Goal: Task Accomplishment & Management: Use online tool/utility

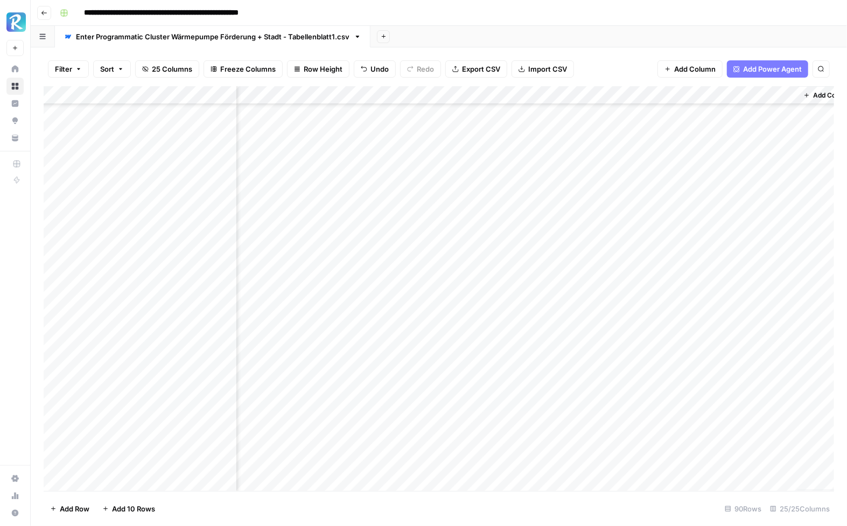
scroll to position [751, 1888]
click at [665, 277] on div "Add Column" at bounding box center [439, 288] width 790 height 404
click at [663, 294] on div "Add Column" at bounding box center [439, 288] width 790 height 404
click at [663, 314] on div "Add Column" at bounding box center [439, 288] width 790 height 404
click at [664, 332] on div "Add Column" at bounding box center [439, 288] width 790 height 404
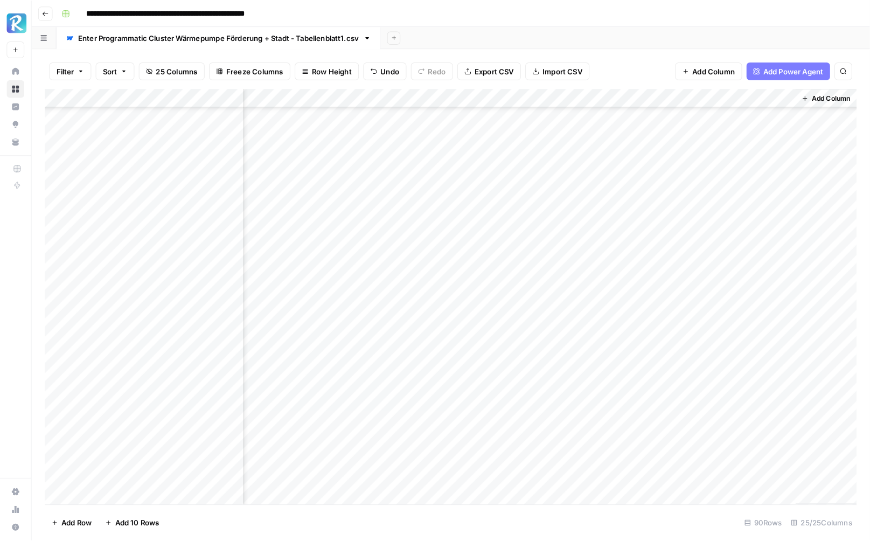
scroll to position [906, 1888]
click at [663, 195] on div "Add Column" at bounding box center [439, 288] width 790 height 404
click at [663, 212] on div "Add Column" at bounding box center [439, 288] width 790 height 404
click at [664, 233] on div "Add Column" at bounding box center [439, 288] width 790 height 404
click at [664, 249] on div "Add Column" at bounding box center [439, 288] width 790 height 404
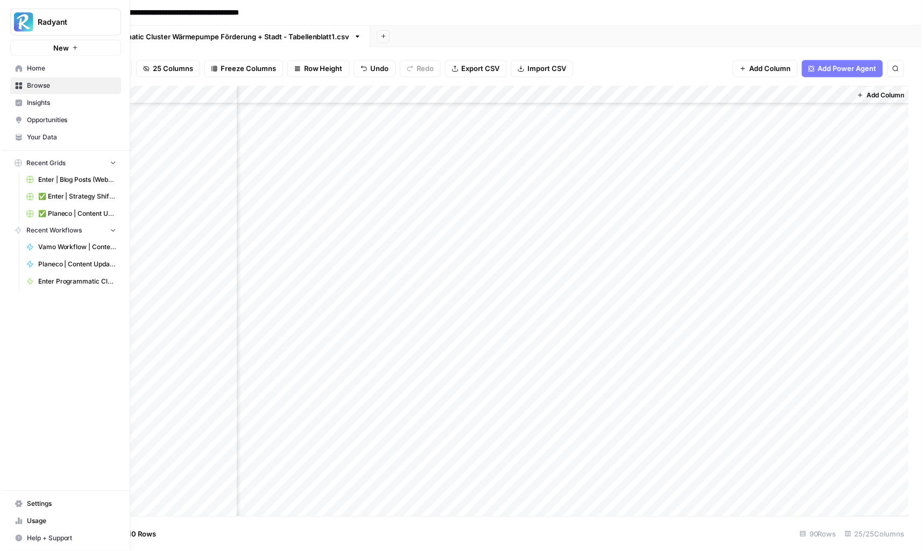
scroll to position [906, 1810]
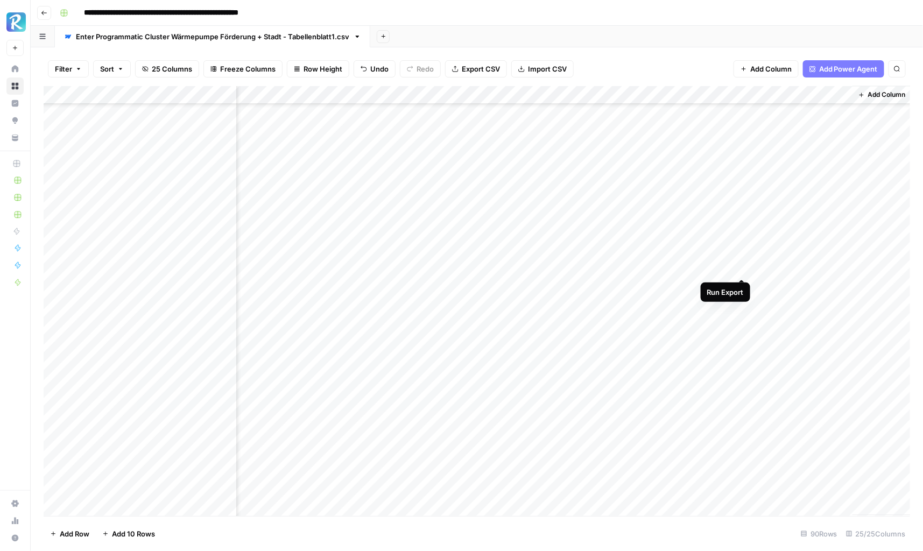
click at [743, 267] on div "Add Column" at bounding box center [477, 301] width 867 height 430
click at [744, 288] on div "Add Column" at bounding box center [477, 301] width 867 height 430
click at [740, 211] on div "Add Column" at bounding box center [477, 301] width 867 height 430
click at [740, 227] on div "Add Column" at bounding box center [477, 301] width 867 height 430
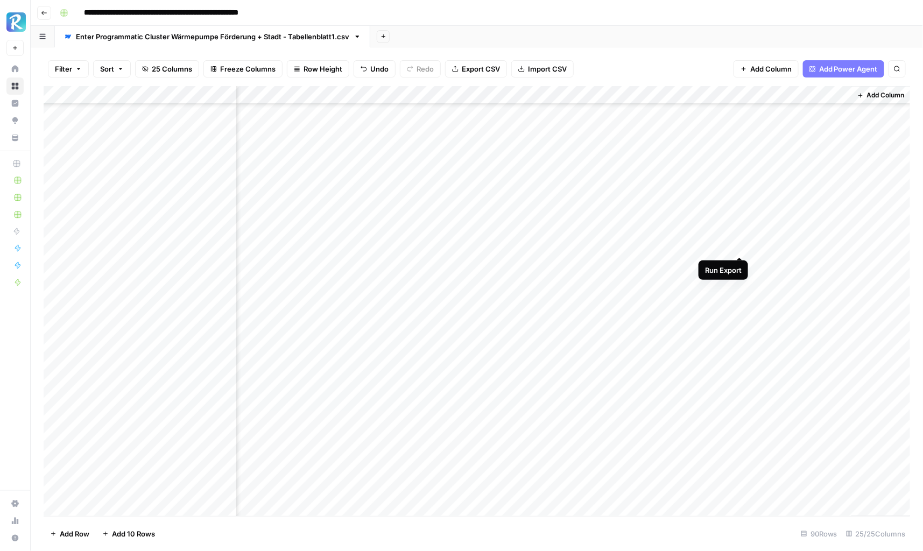
click at [739, 246] on div "Add Column" at bounding box center [477, 301] width 867 height 430
click at [740, 264] on div "Add Column" at bounding box center [477, 301] width 867 height 430
click at [741, 282] on div "Add Column" at bounding box center [477, 301] width 867 height 430
click at [739, 303] on div "Add Column" at bounding box center [477, 301] width 867 height 430
click at [737, 320] on div "Add Column" at bounding box center [477, 301] width 867 height 430
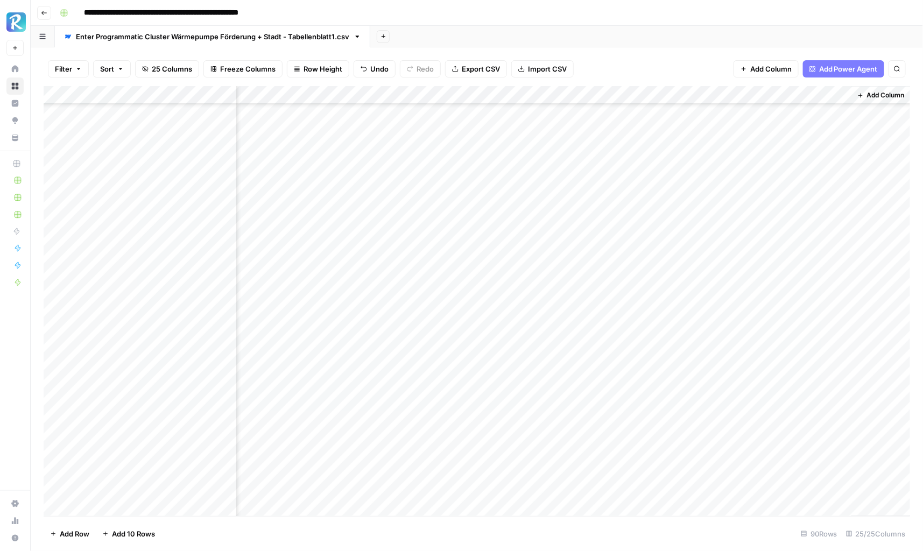
click at [740, 338] on div "Add Column" at bounding box center [477, 301] width 867 height 430
click at [739, 356] on div "Add Column" at bounding box center [477, 301] width 867 height 430
click at [740, 376] on div "Add Column" at bounding box center [477, 301] width 867 height 430
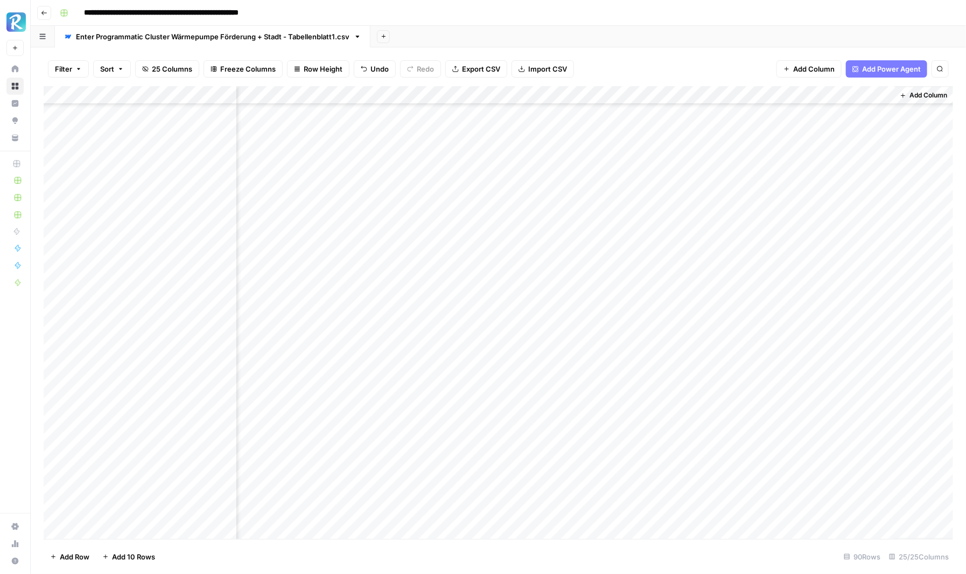
scroll to position [1230, 1769]
click at [733, 168] on div "Add Column" at bounding box center [498, 312] width 909 height 453
